Goal: Transaction & Acquisition: Purchase product/service

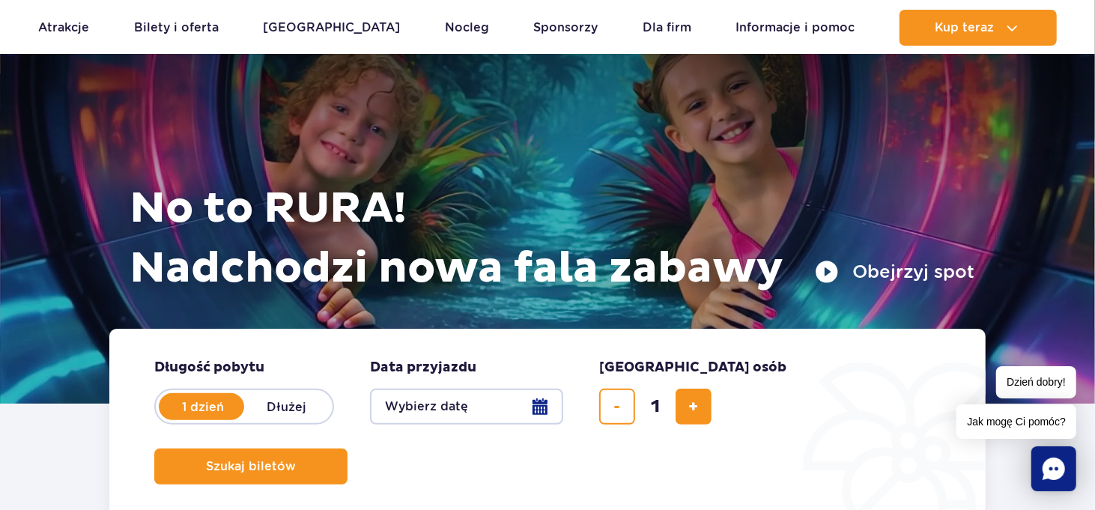
scroll to position [225, 0]
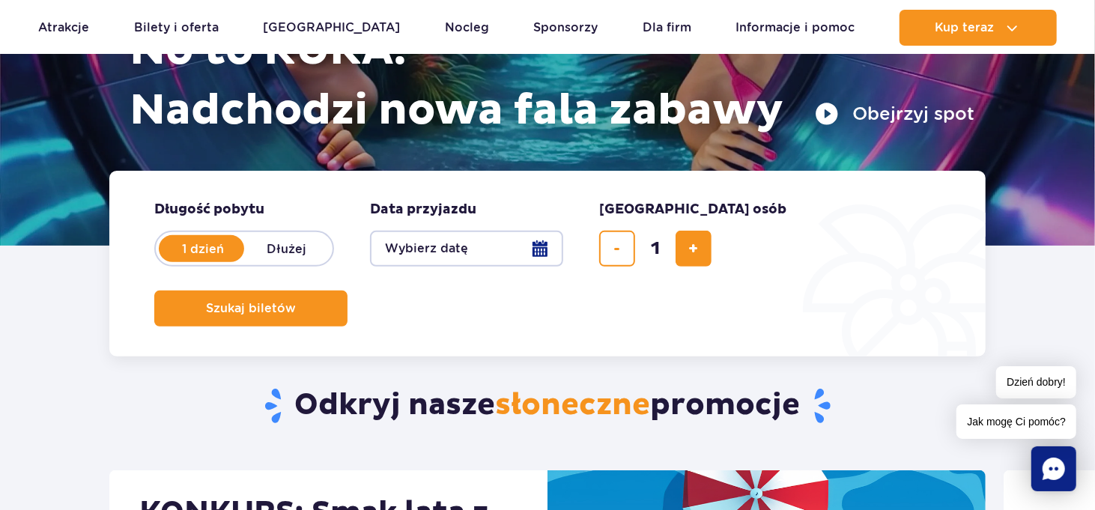
click at [535, 244] on button "Wybierz datę" at bounding box center [466, 249] width 193 height 36
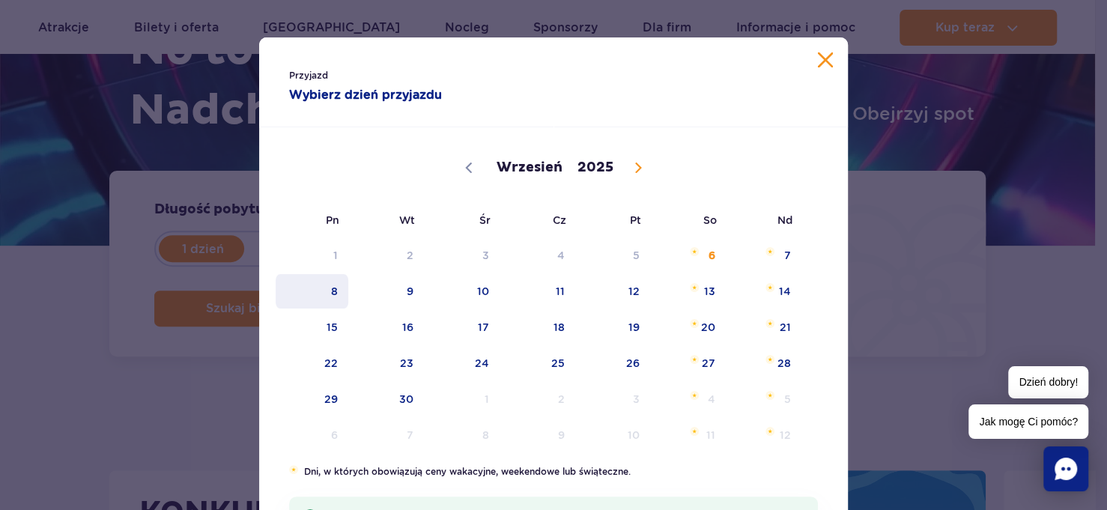
click at [327, 294] on span "8" at bounding box center [312, 291] width 76 height 34
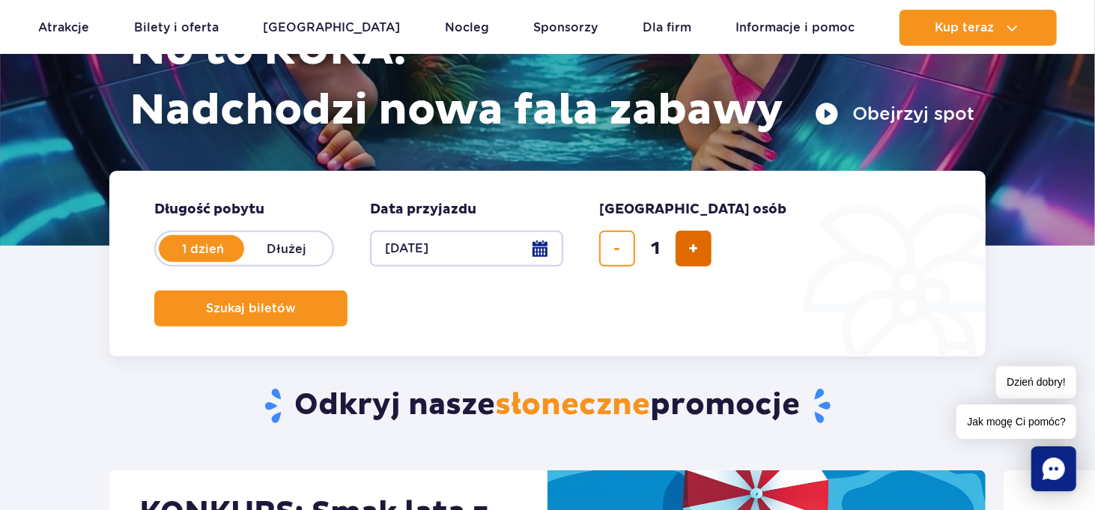
click at [690, 249] on span "dodaj bilet" at bounding box center [694, 249] width 10 height 0
type input "3"
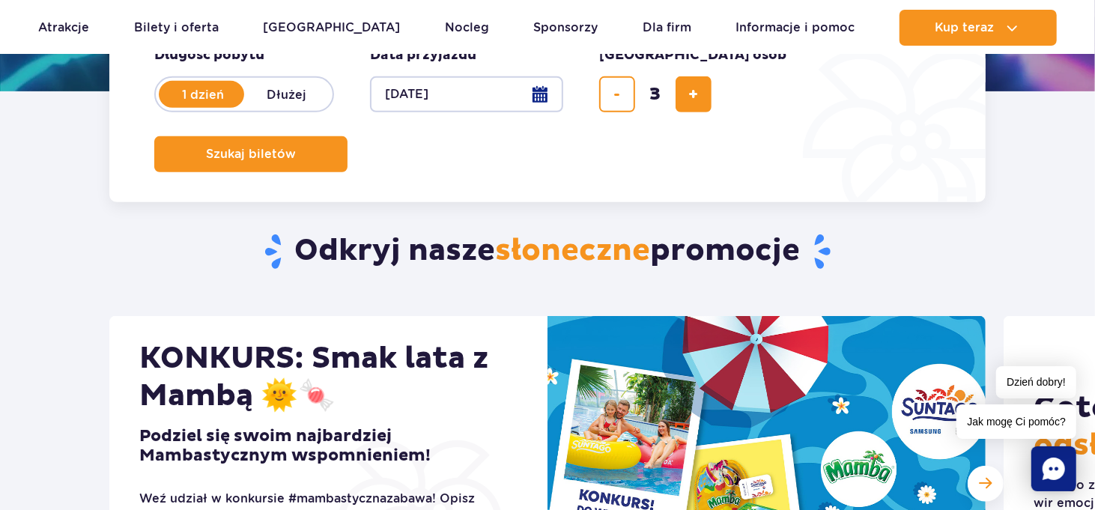
scroll to position [374, 0]
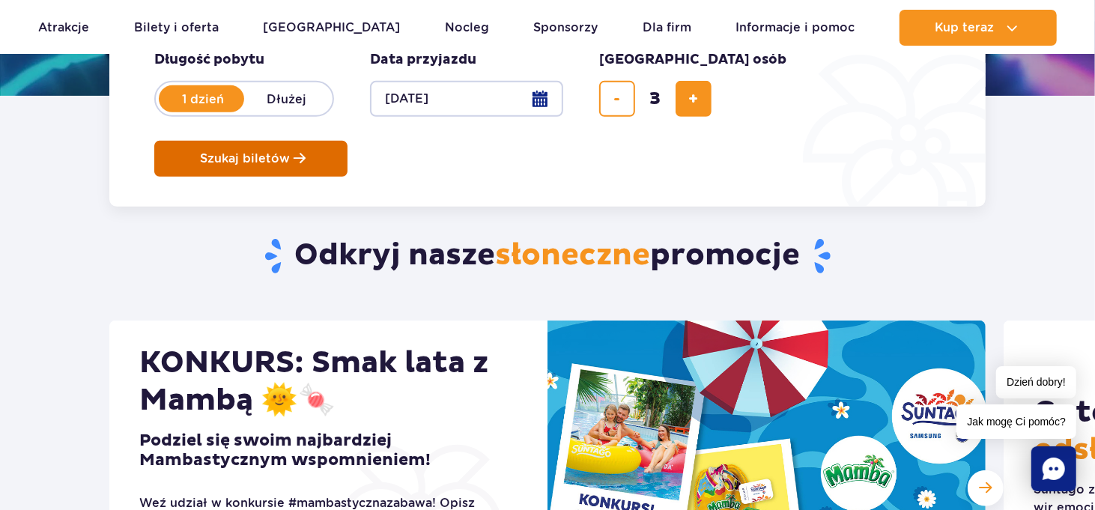
click at [290, 152] on span "Szukaj biletów" at bounding box center [245, 158] width 90 height 13
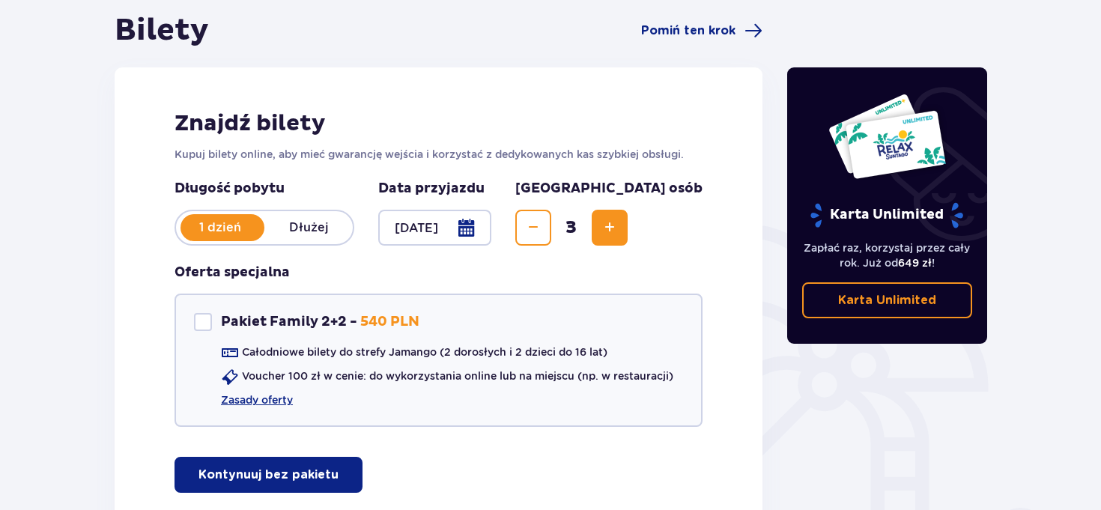
scroll to position [260, 0]
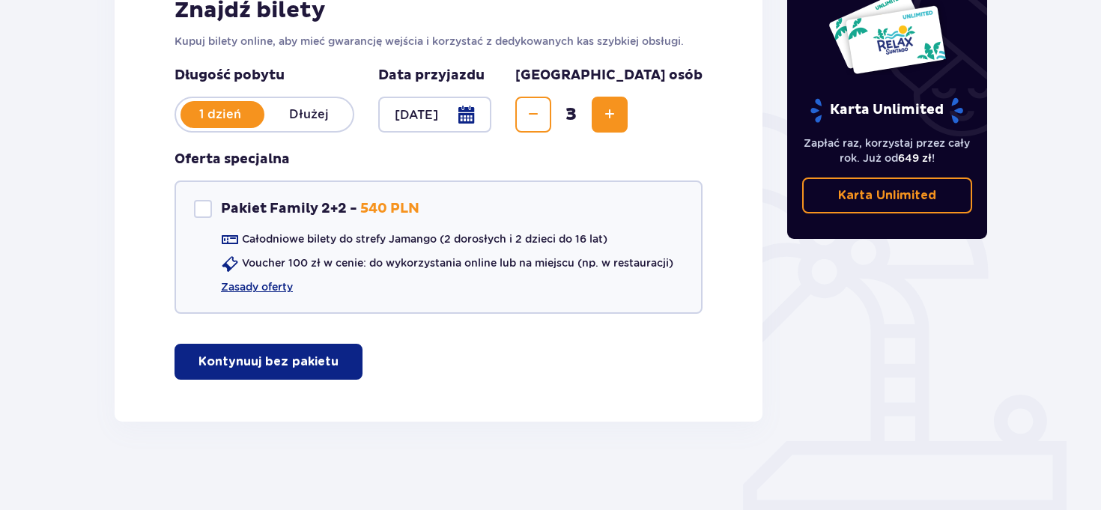
click at [295, 357] on p "Kontynuuj bez pakietu" at bounding box center [268, 361] width 140 height 16
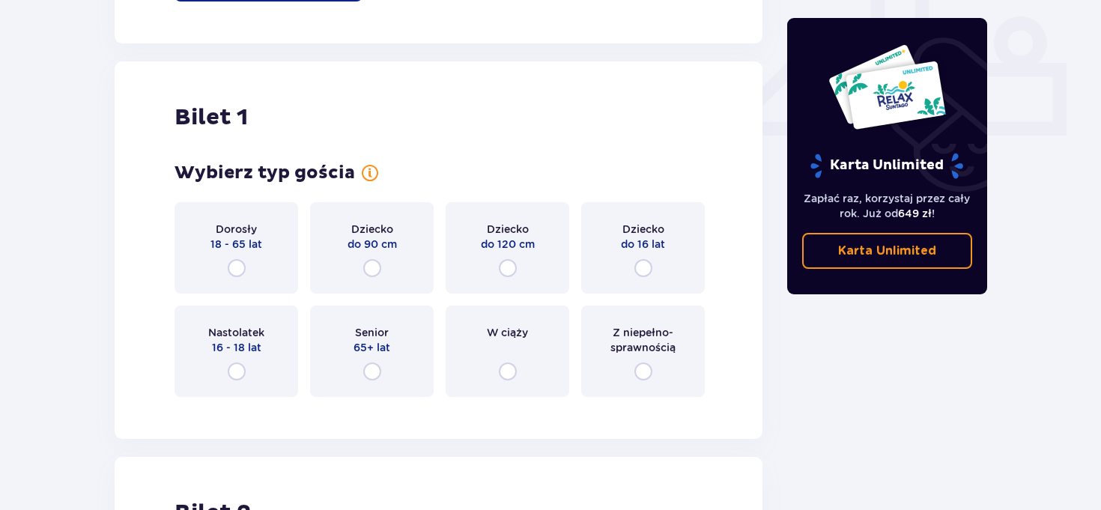
scroll to position [681, 0]
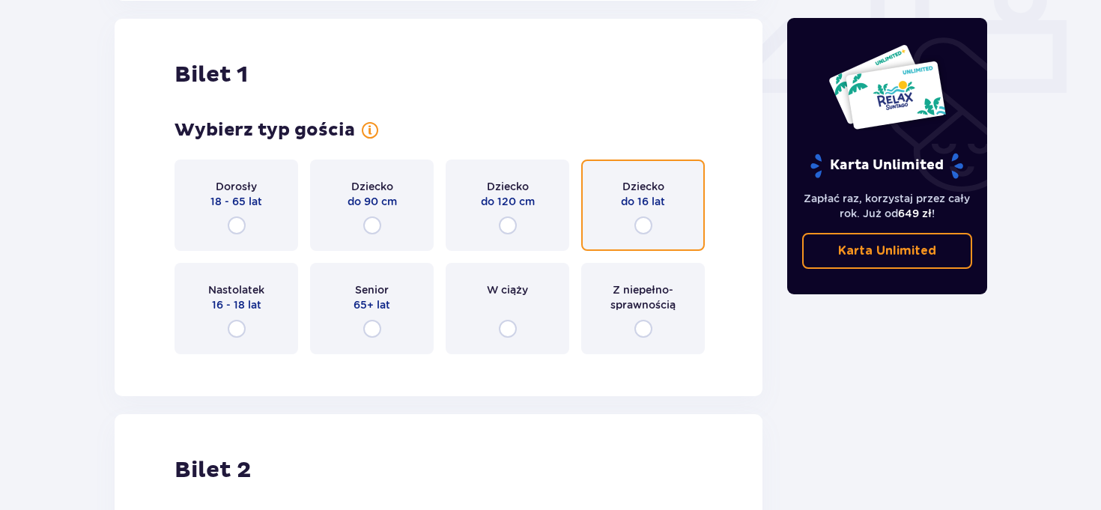
click at [643, 225] on input "radio" at bounding box center [643, 225] width 18 height 18
radio input "true"
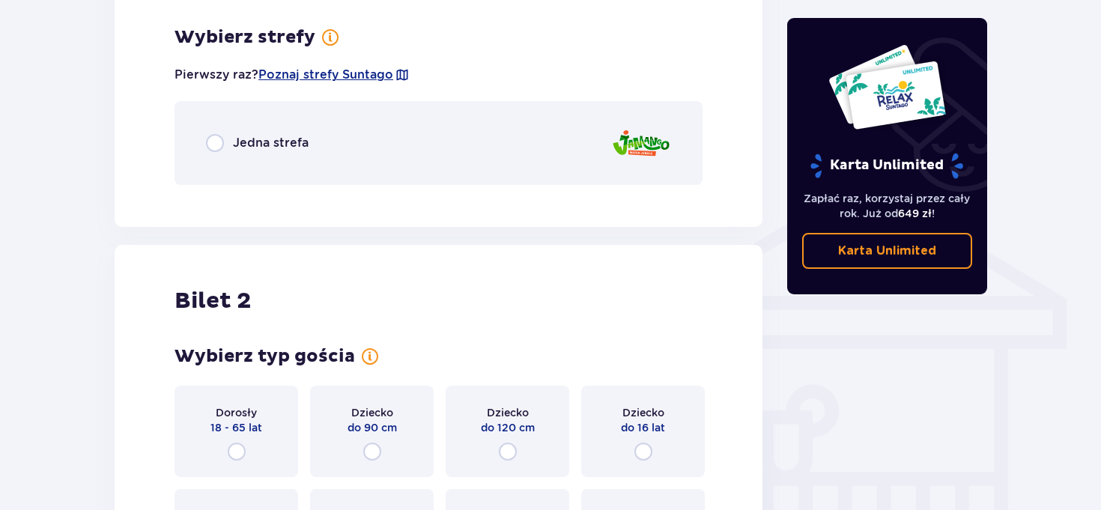
scroll to position [1045, 0]
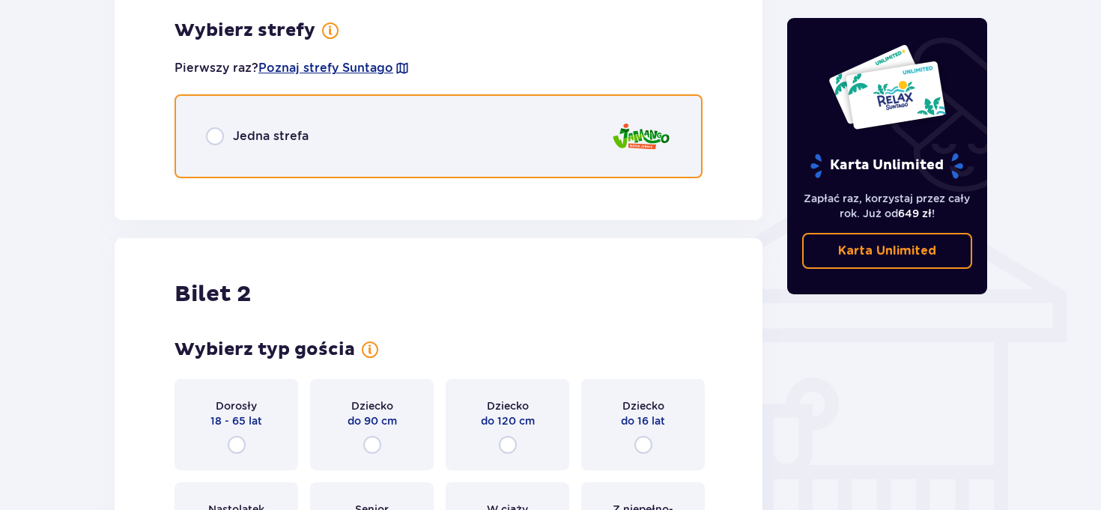
click at [217, 137] on input "radio" at bounding box center [215, 136] width 18 height 18
radio input "true"
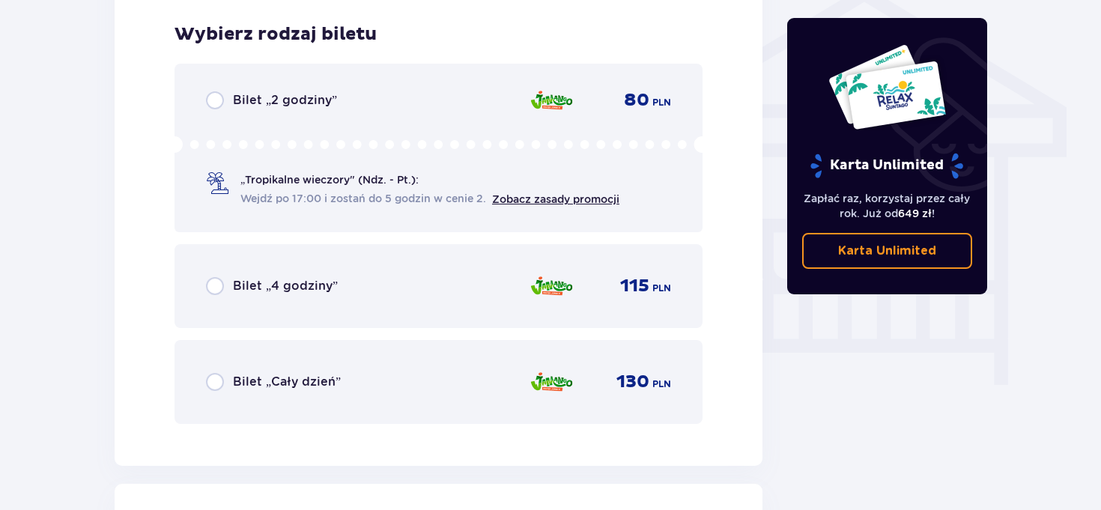
scroll to position [1235, 0]
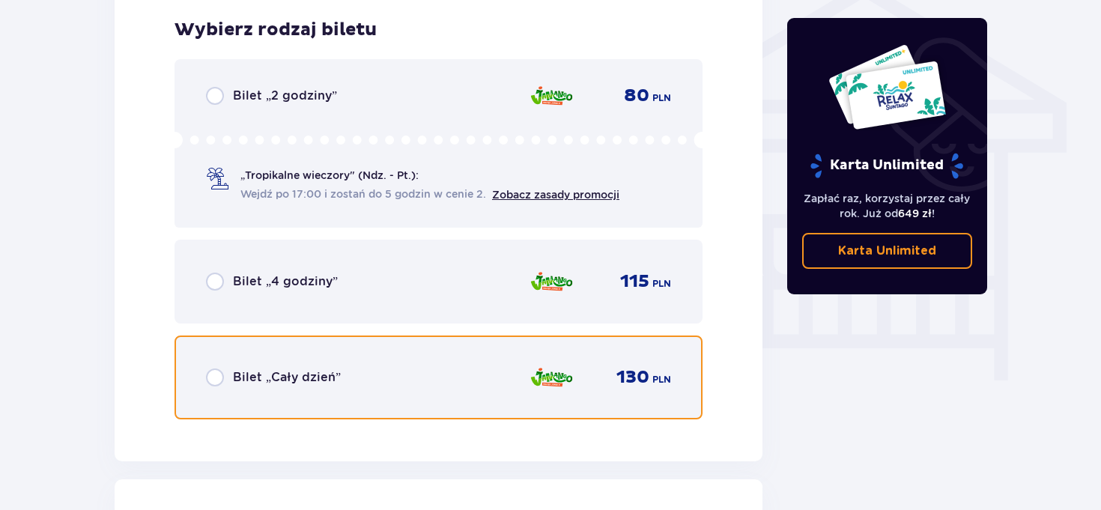
click at [217, 374] on input "radio" at bounding box center [215, 377] width 18 height 18
radio input "true"
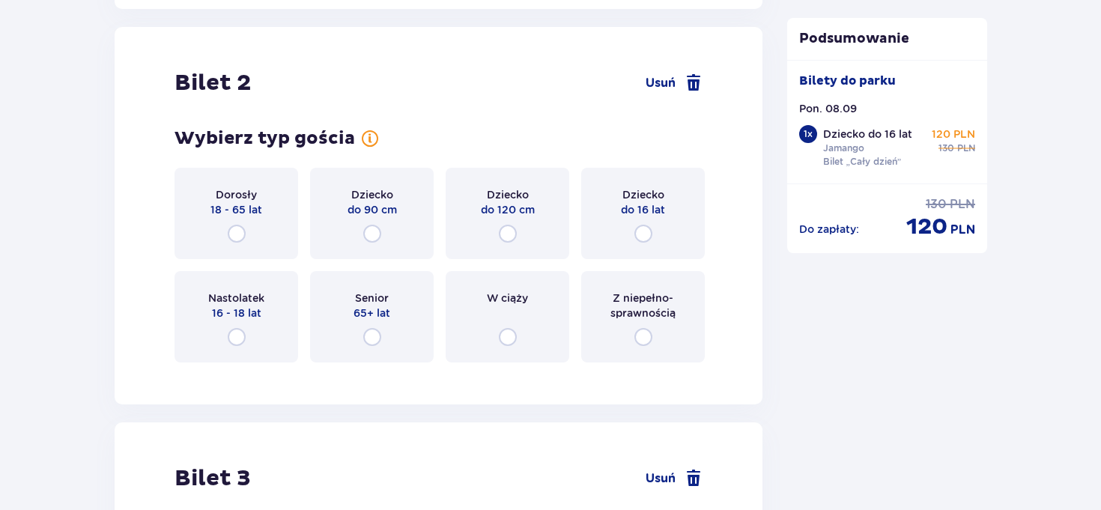
scroll to position [1694, 0]
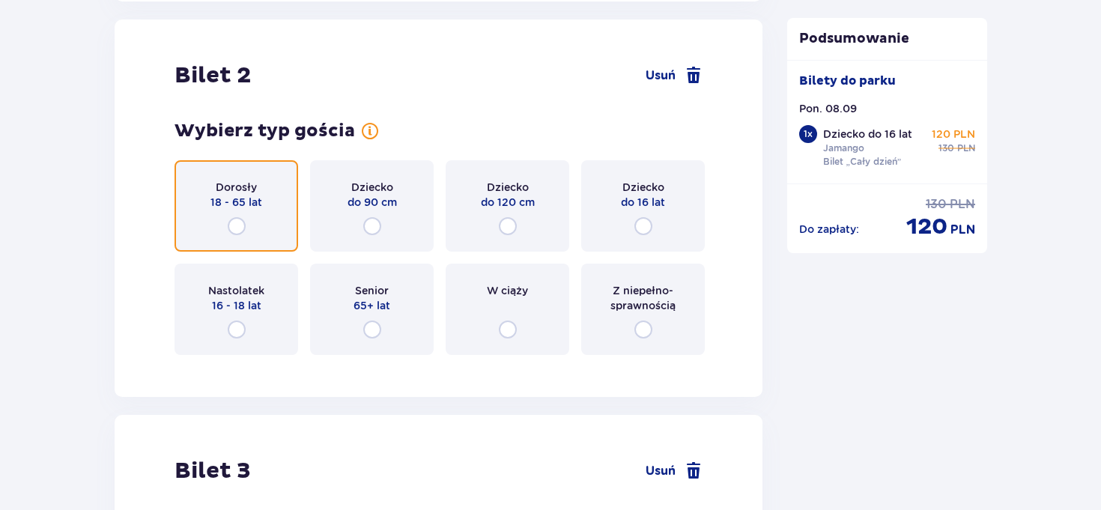
click at [240, 225] on input "radio" at bounding box center [237, 226] width 18 height 18
radio input "true"
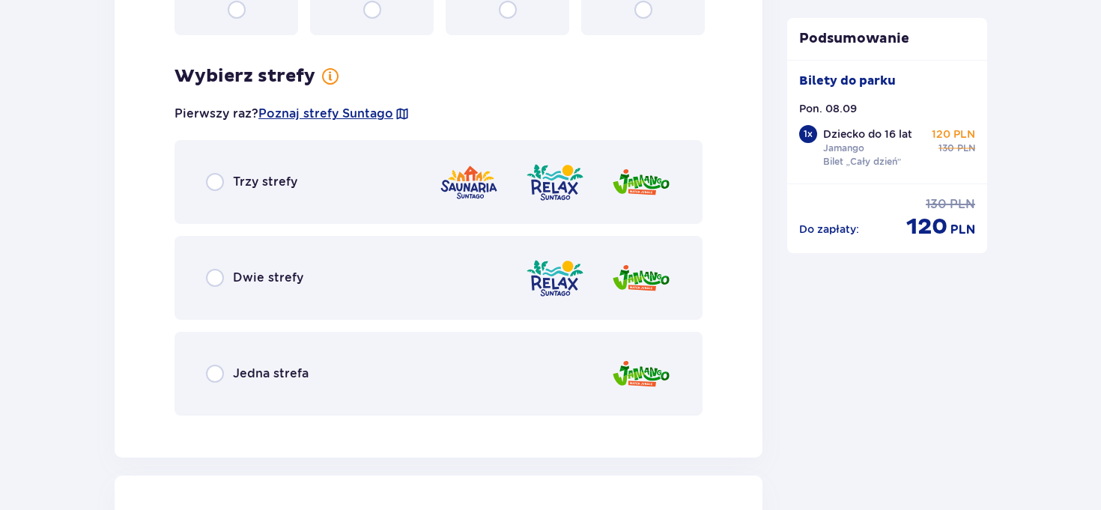
scroll to position [2059, 0]
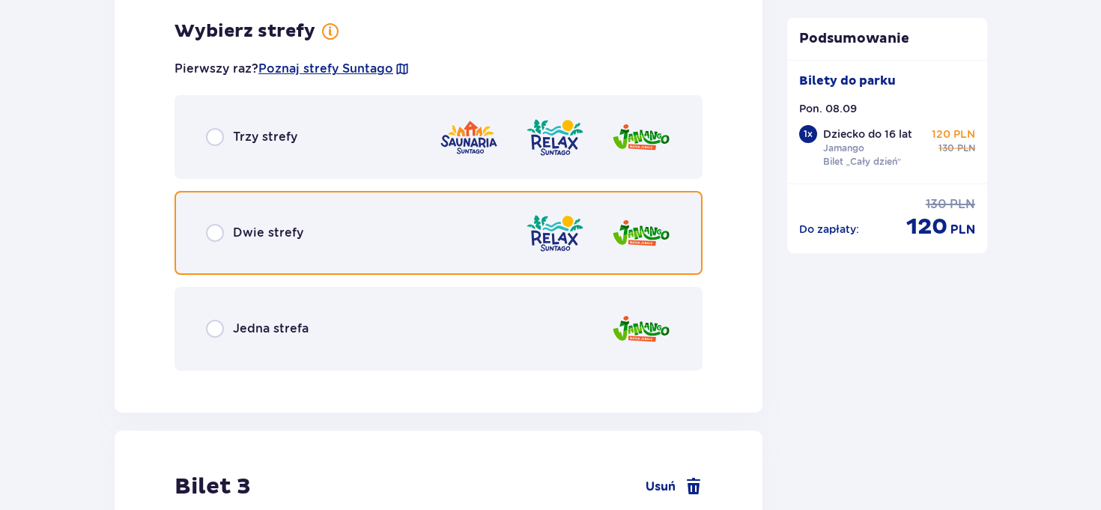
click at [212, 239] on input "radio" at bounding box center [215, 233] width 18 height 18
radio input "true"
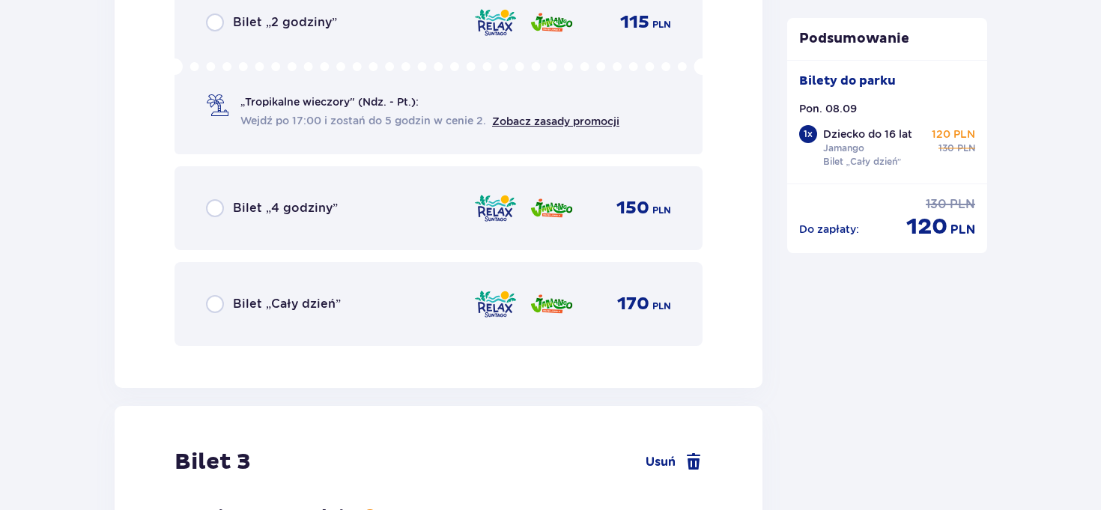
scroll to position [2515, 0]
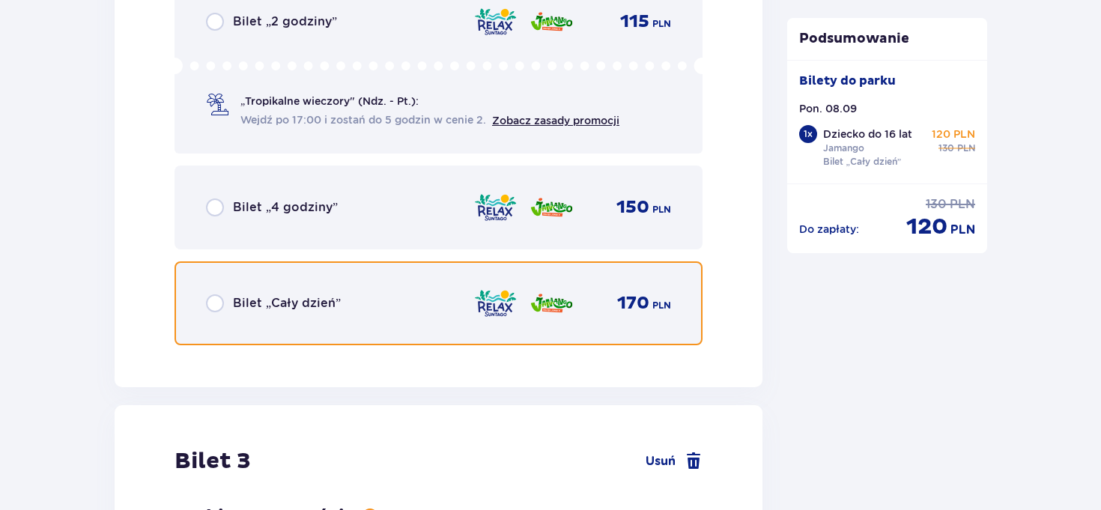
click at [216, 301] on input "radio" at bounding box center [215, 303] width 18 height 18
radio input "true"
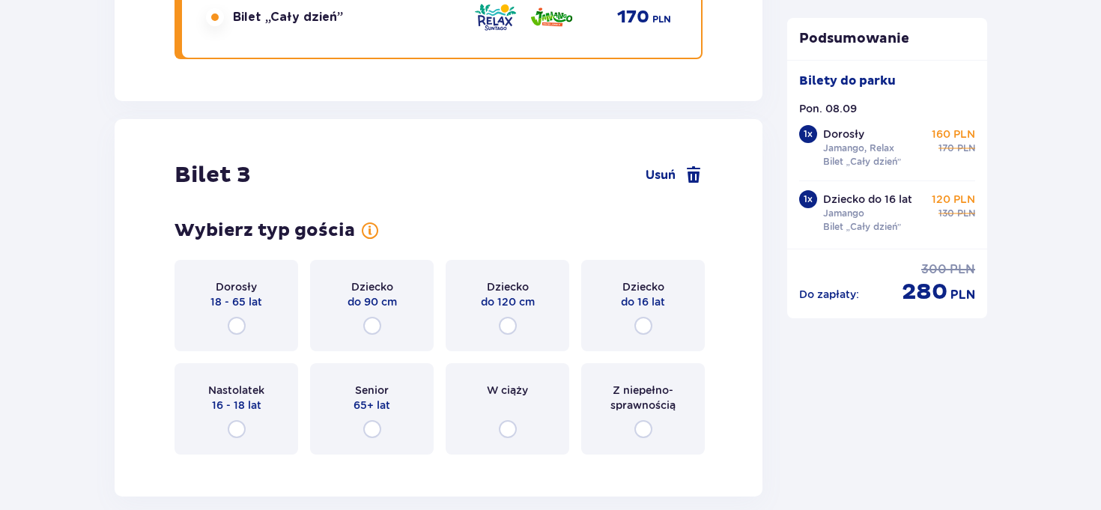
scroll to position [2797, 0]
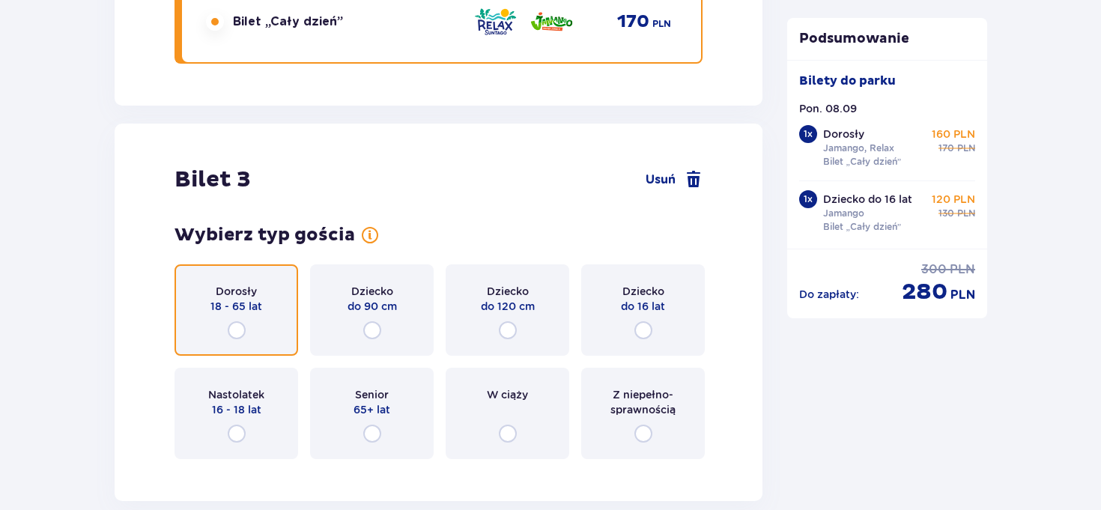
click at [240, 328] on input "radio" at bounding box center [237, 330] width 18 height 18
radio input "true"
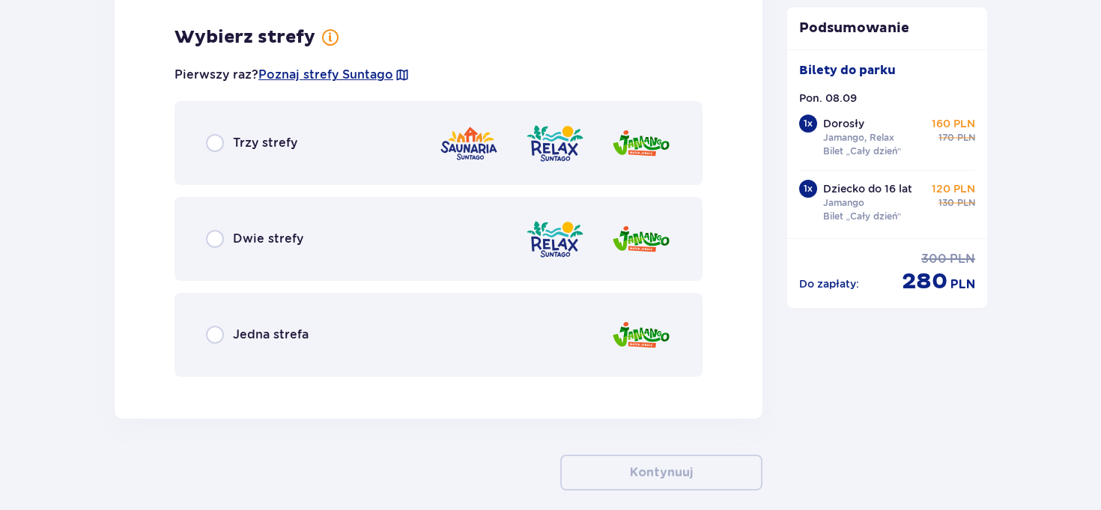
scroll to position [3265, 0]
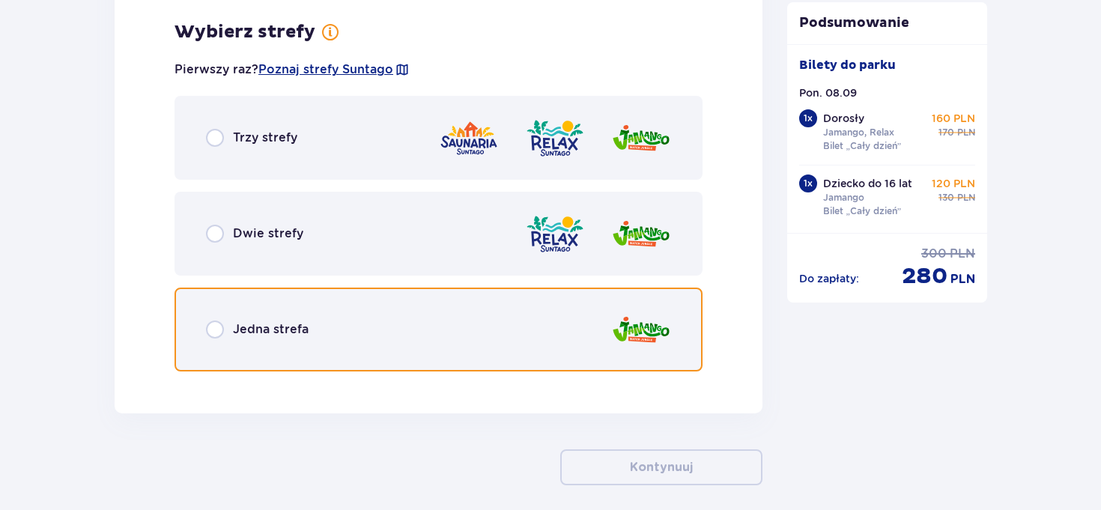
click at [208, 332] on input "radio" at bounding box center [215, 329] width 18 height 18
radio input "true"
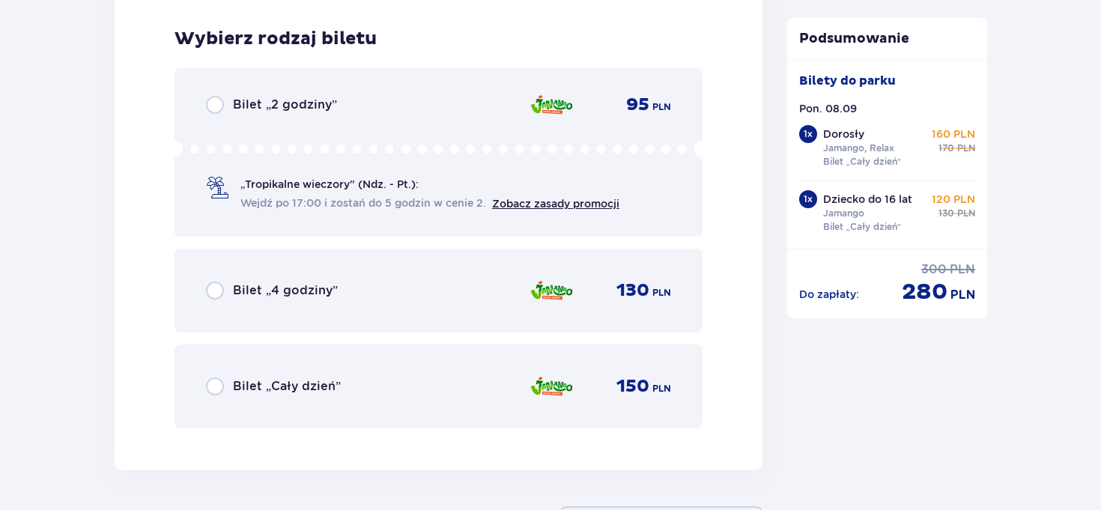
scroll to position [3646, 0]
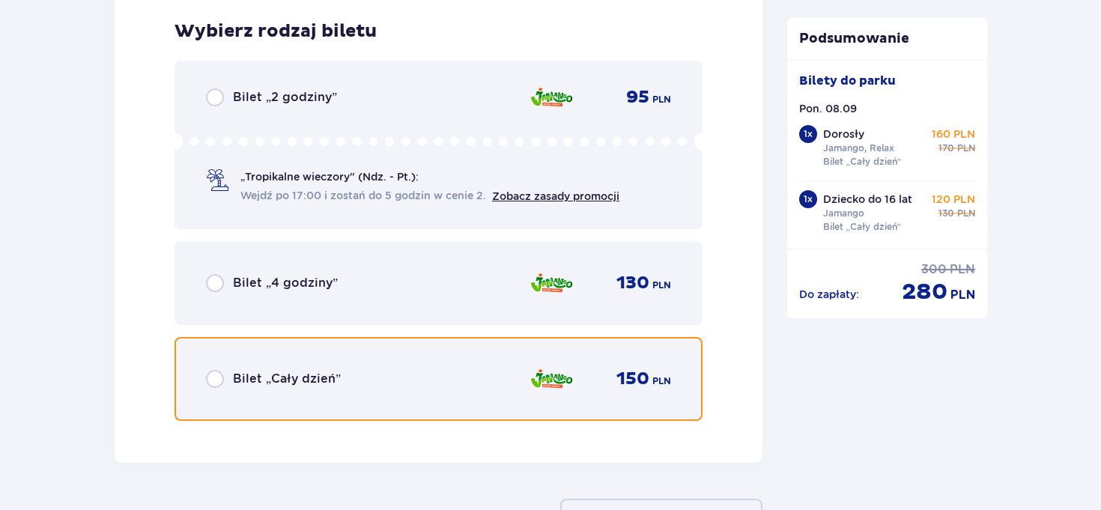
click at [214, 379] on input "radio" at bounding box center [215, 379] width 18 height 18
radio input "true"
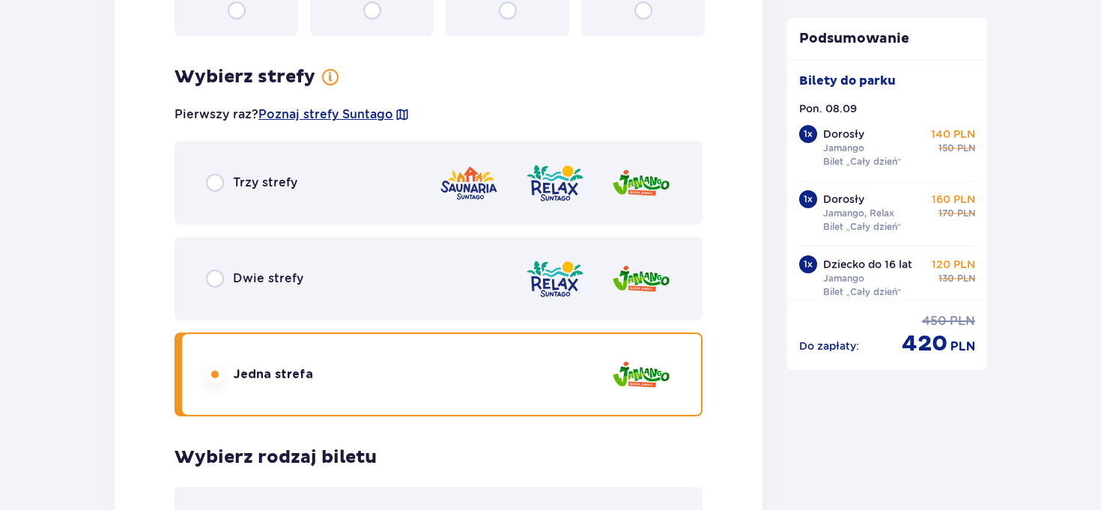
scroll to position [2770, 0]
